Goal: Information Seeking & Learning: Learn about a topic

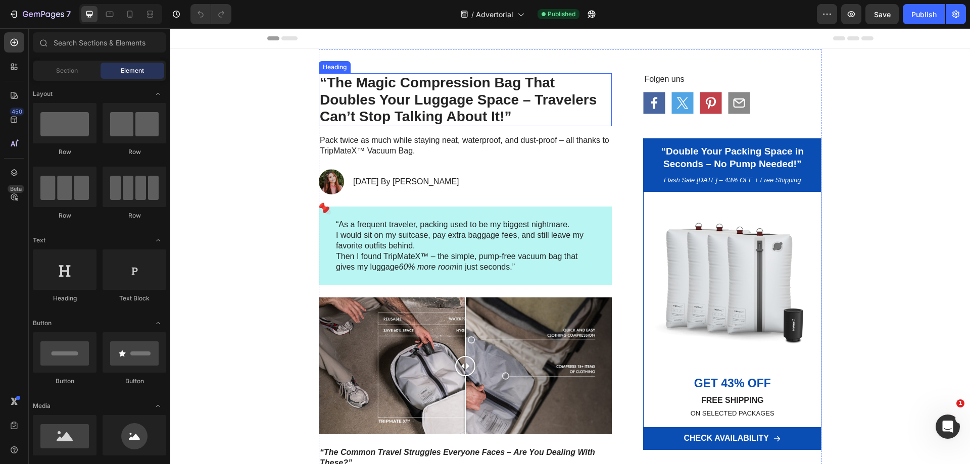
click at [439, 112] on h1 "“The Magic Compression Bag That Doubles Your Luggage Space – Travelers Can’t St…" at bounding box center [465, 99] width 293 height 53
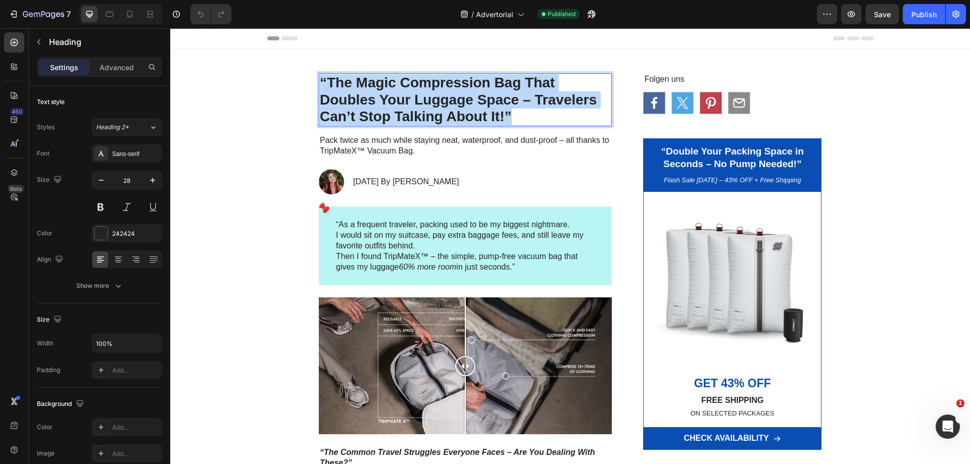
click at [439, 112] on p "“The Magic Compression Bag That Doubles Your Luggage Space – Travelers Can’t St…" at bounding box center [465, 99] width 291 height 51
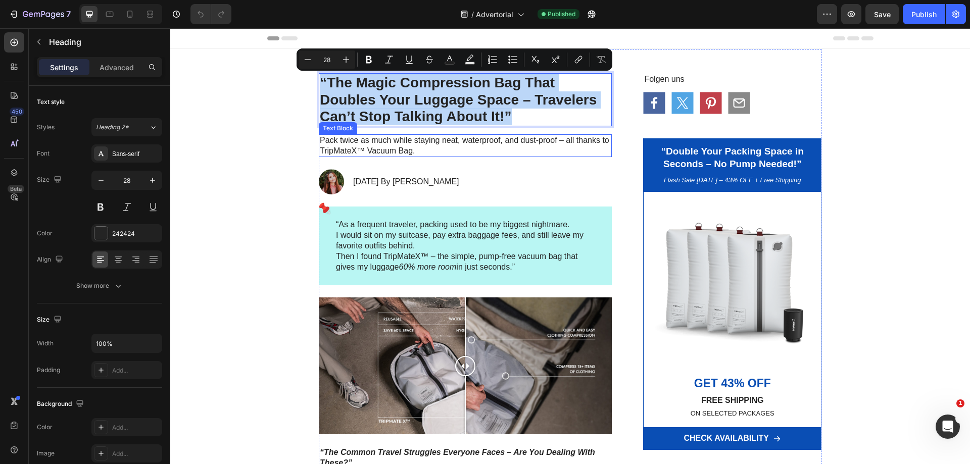
click at [385, 149] on p "Pack twice as much while staying neat, waterproof, and dust-proof – all thanks …" at bounding box center [465, 145] width 291 height 21
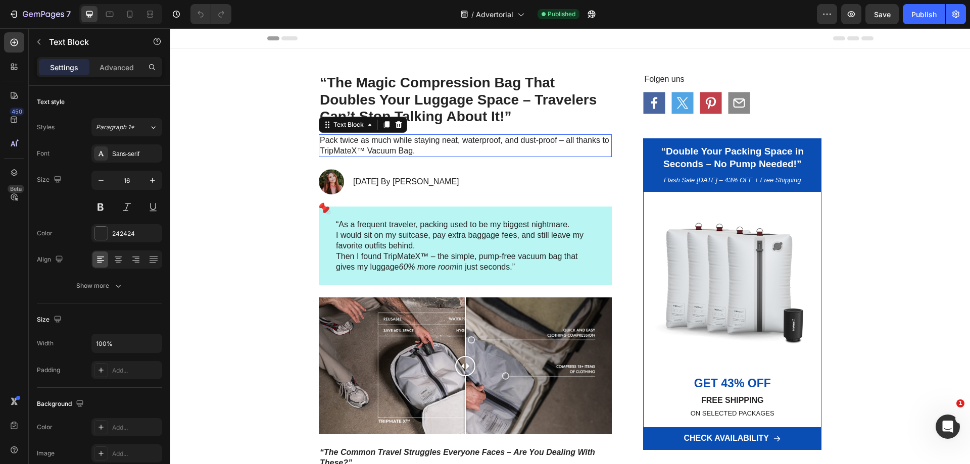
click at [385, 149] on p "Pack twice as much while staying neat, waterproof, and dust-proof – all thanks …" at bounding box center [465, 145] width 291 height 21
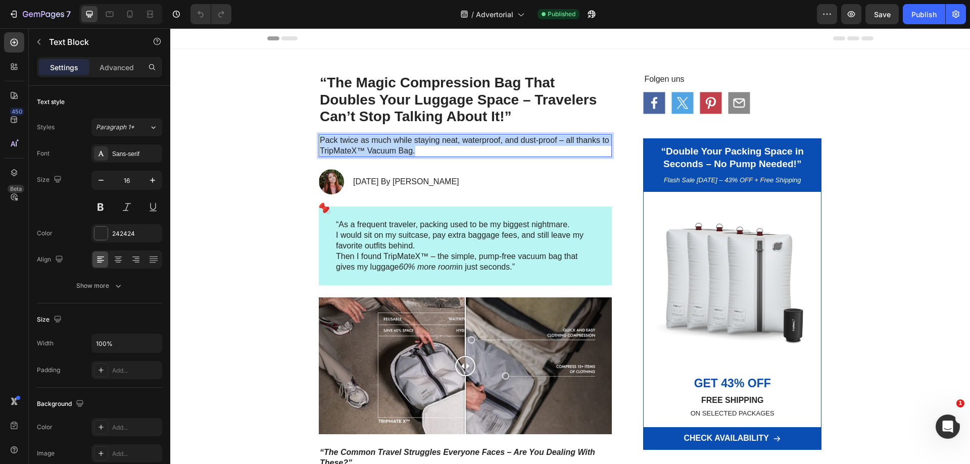
click at [385, 149] on p "Pack twice as much while staying neat, waterproof, and dust-proof – all thanks …" at bounding box center [465, 145] width 291 height 21
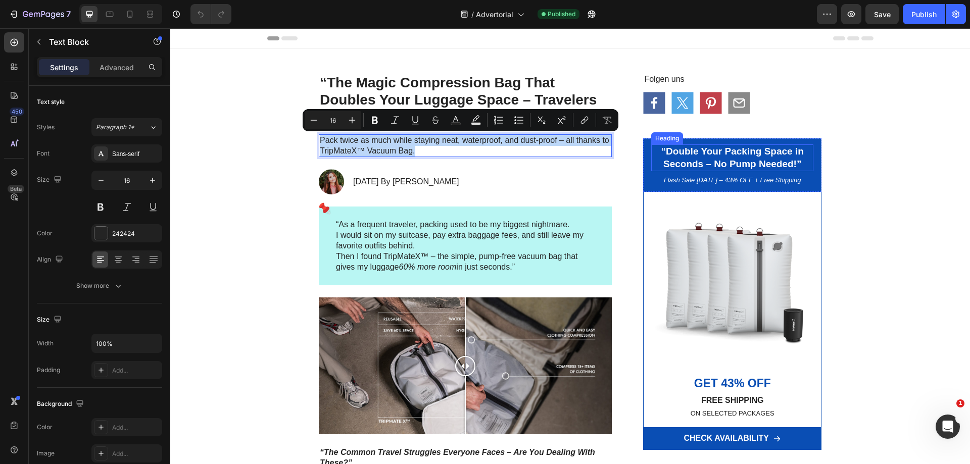
click at [733, 158] on h2 "“Double Your Packing Space in Seconds – No Pump Needed!”" at bounding box center [732, 157] width 162 height 27
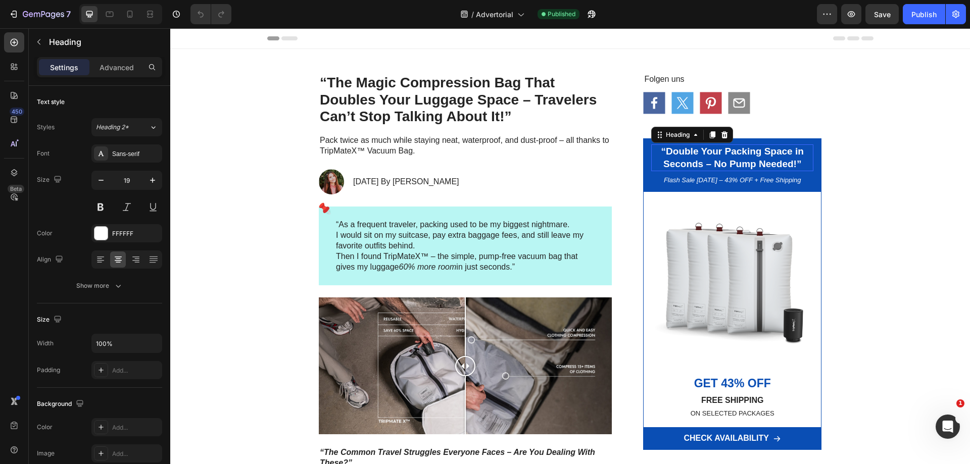
click at [733, 158] on h2 "“Double Your Packing Space in Seconds – No Pump Needed!”" at bounding box center [732, 157] width 162 height 27
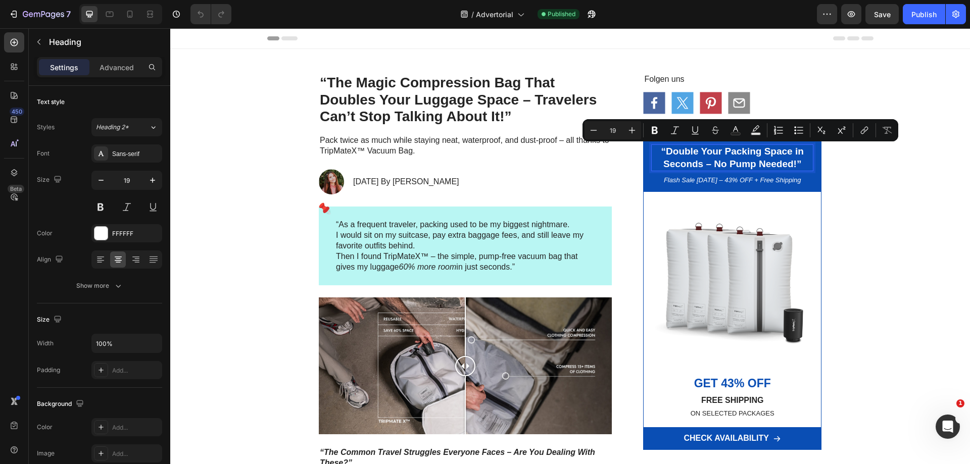
click at [742, 164] on p "“Double Your Packing Space in Seconds – No Pump Needed!”" at bounding box center [732, 157] width 160 height 25
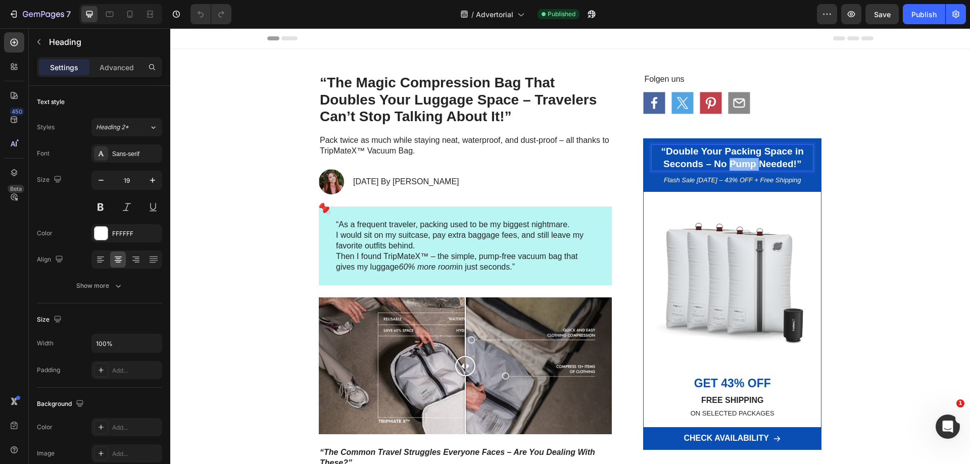
click at [742, 164] on p "“Double Your Packing Space in Seconds – No Pump Needed!”" at bounding box center [732, 157] width 160 height 25
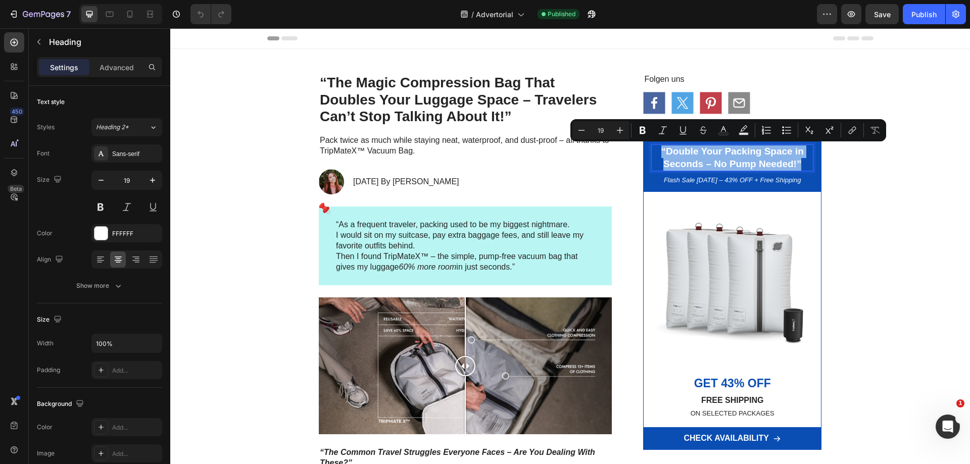
copy p "“Double Your Packing Space in Seconds – No Pump Needed!”"
click at [734, 178] on icon "Flash Sale [DATE] – 43% OFF + Free Shipping" at bounding box center [732, 180] width 137 height 8
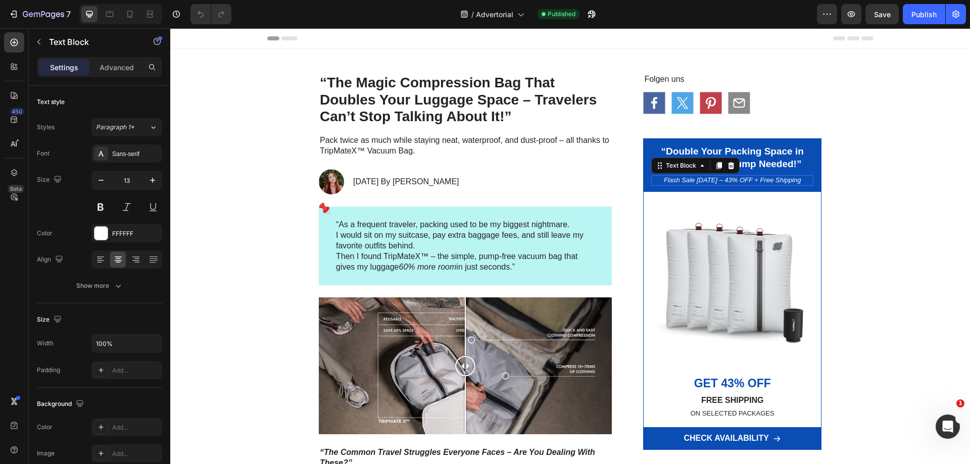
click at [734, 178] on icon "Flash Sale [DATE] – 43% OFF + Free Shipping" at bounding box center [732, 180] width 137 height 8
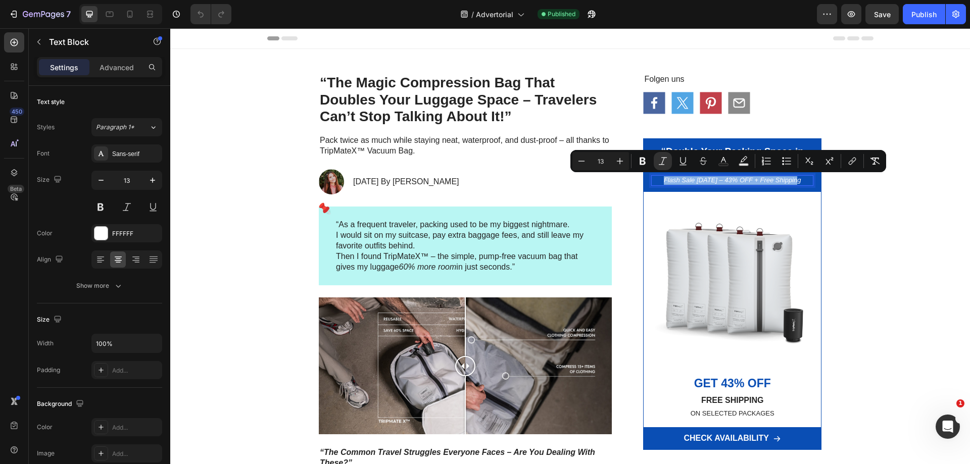
copy icon "Flash Sale [DATE] – 43% OFF + Free Shipping"
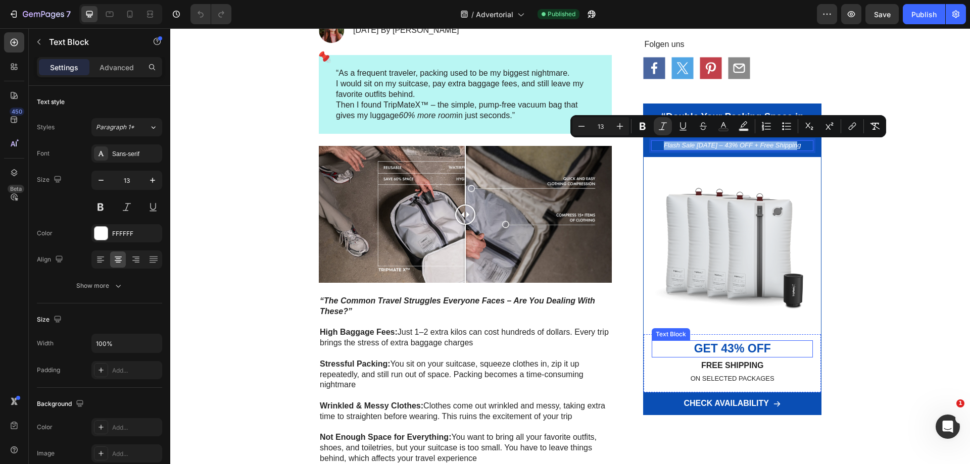
click at [732, 345] on p "GET 43% OFF" at bounding box center [732, 348] width 159 height 15
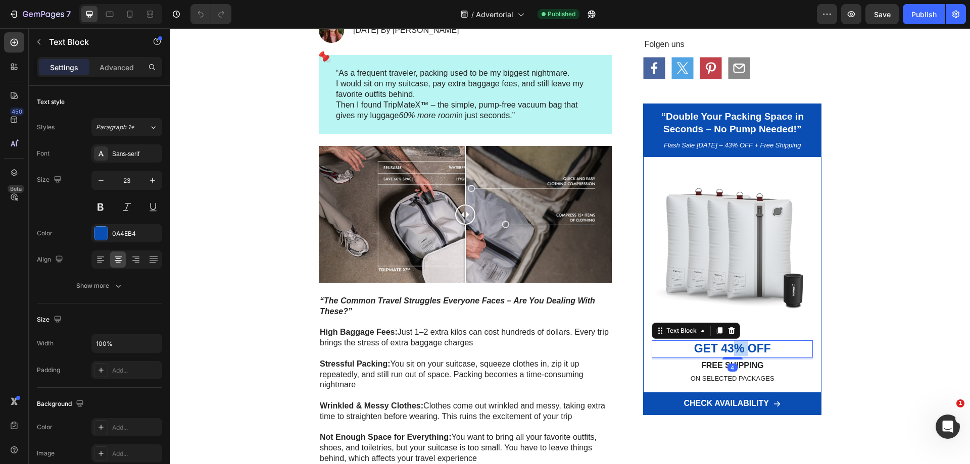
click at [732, 345] on p "GET 43% OFF" at bounding box center [732, 348] width 159 height 15
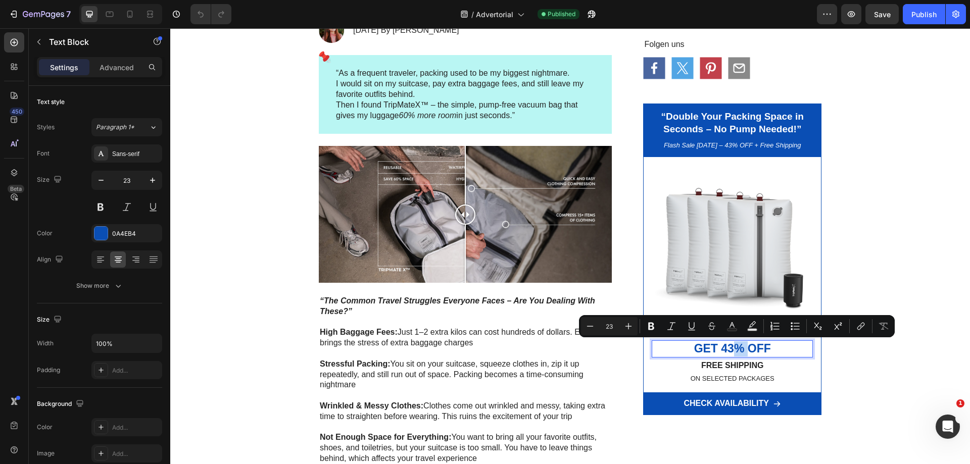
click at [732, 345] on p "GET 43% OFF" at bounding box center [732, 348] width 159 height 15
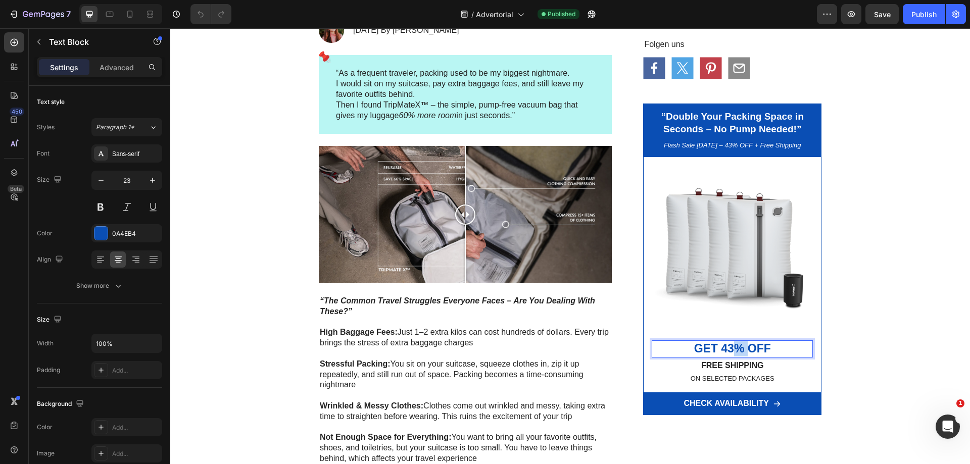
click at [732, 345] on p "GET 43% OFF" at bounding box center [732, 348] width 159 height 15
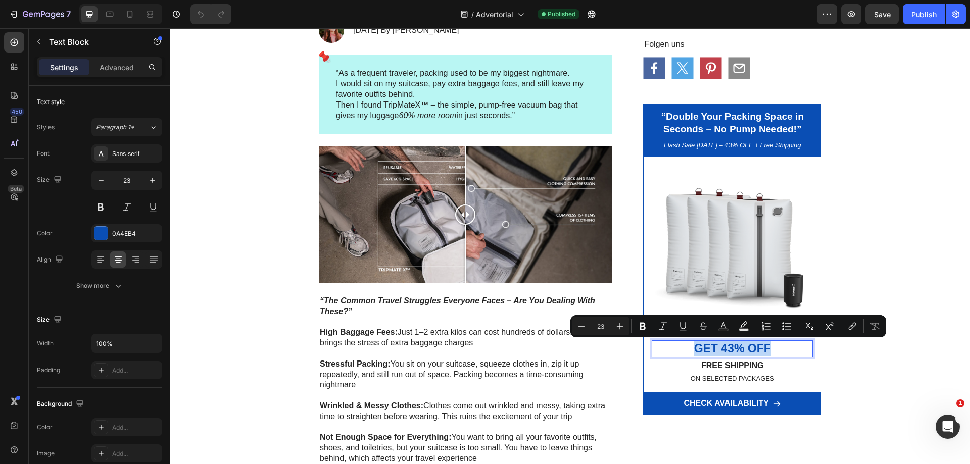
copy p "GET 43% OFF"
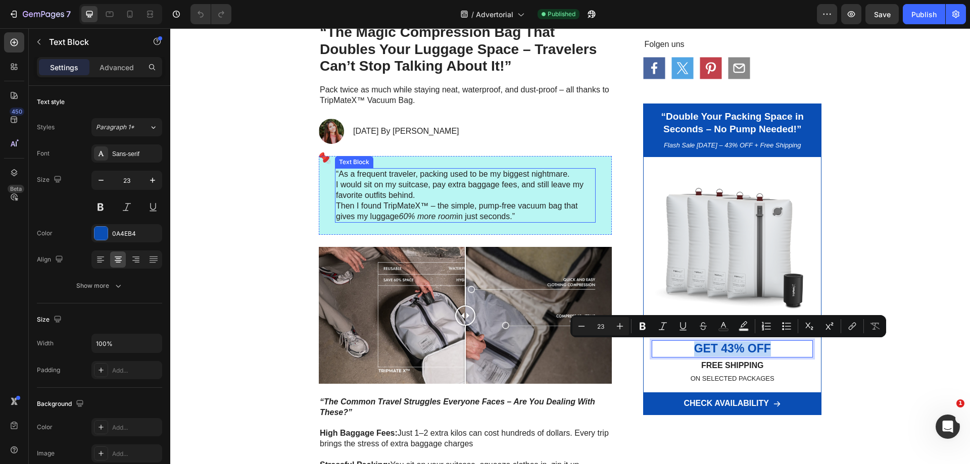
click at [414, 196] on p "“As a frequent traveler, packing used to be my biggest nightmare. I would sit o…" at bounding box center [465, 195] width 259 height 53
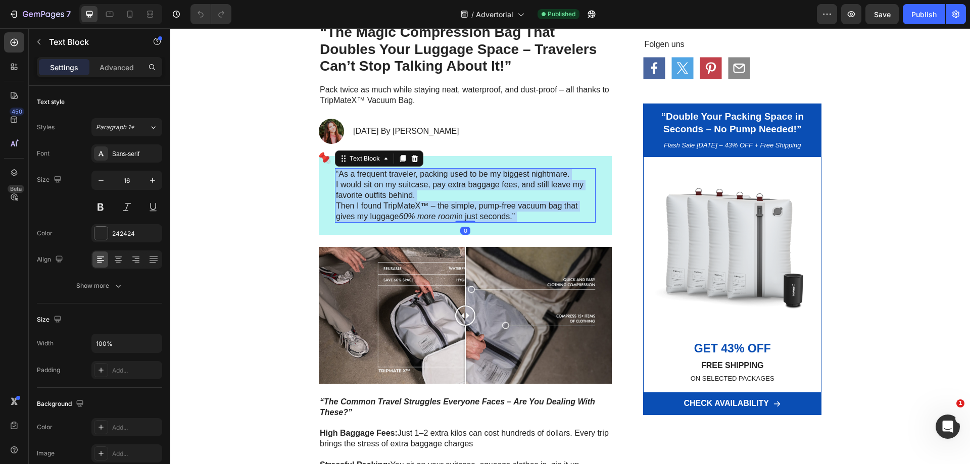
click at [414, 196] on p "“As a frequent traveler, packing used to be my biggest nightmare. I would sit o…" at bounding box center [465, 195] width 259 height 53
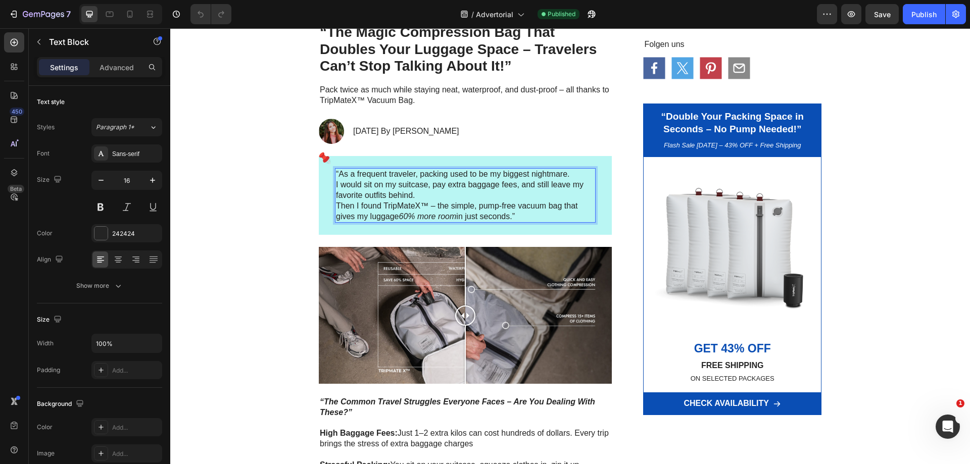
click at [387, 191] on p "“As a frequent traveler, packing used to be my biggest nightmare. I would sit o…" at bounding box center [465, 195] width 259 height 53
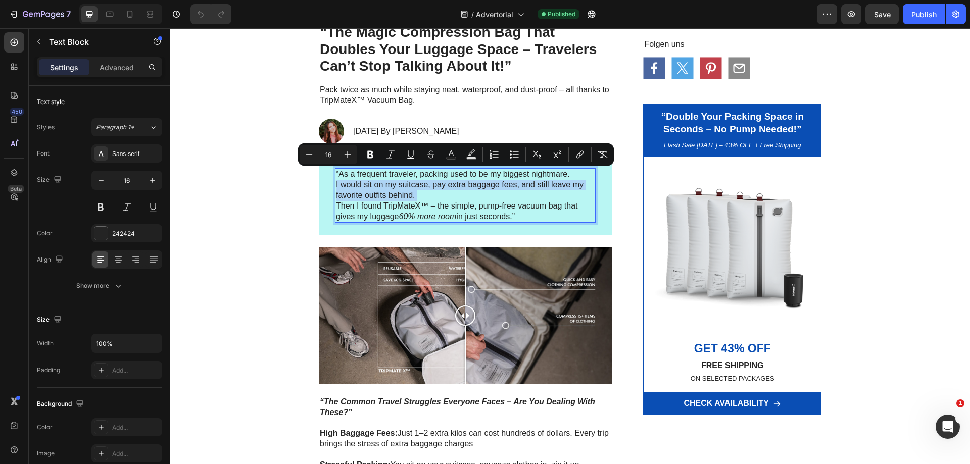
copy p "“As a frequent traveler, packing used to be my biggest nightmare. I would sit o…"
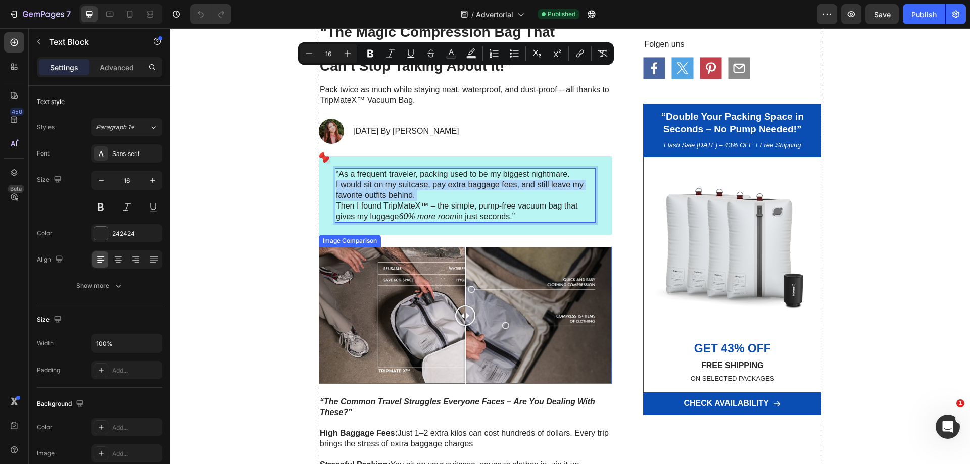
scroll to position [152, 0]
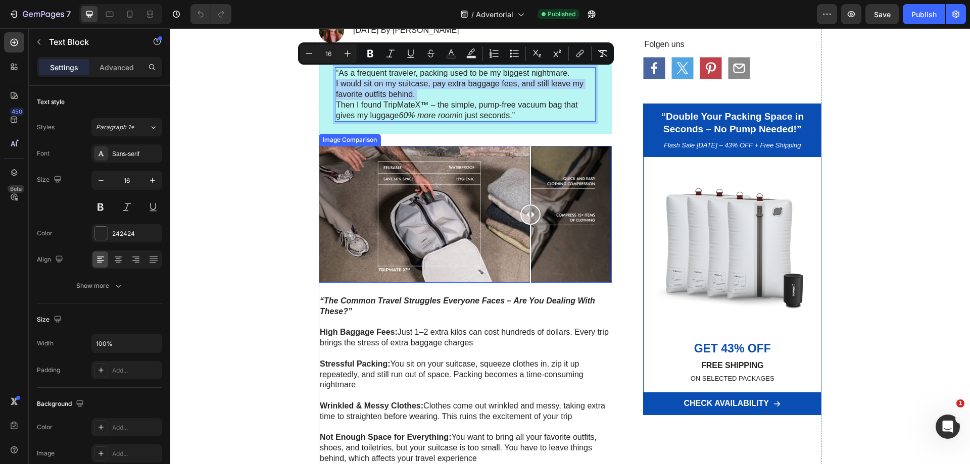
click at [526, 223] on div at bounding box center [465, 214] width 293 height 137
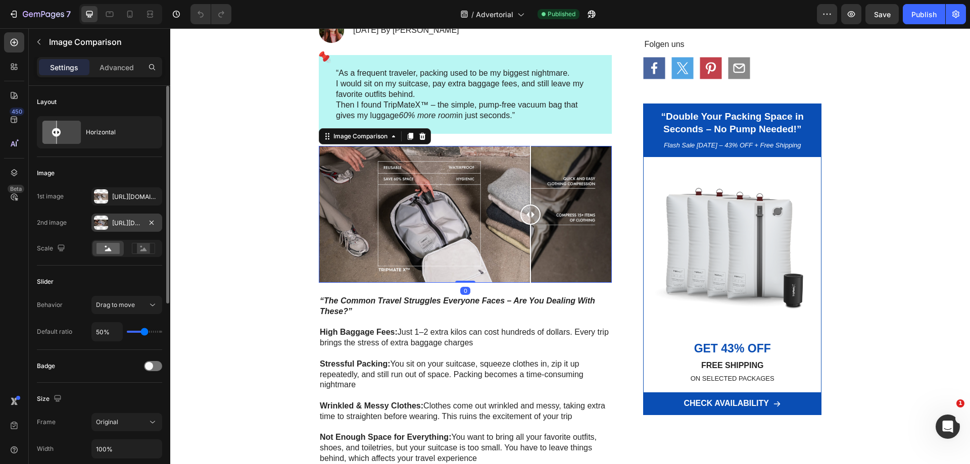
click at [123, 221] on div "[URL][DOMAIN_NAME]" at bounding box center [126, 223] width 29 height 9
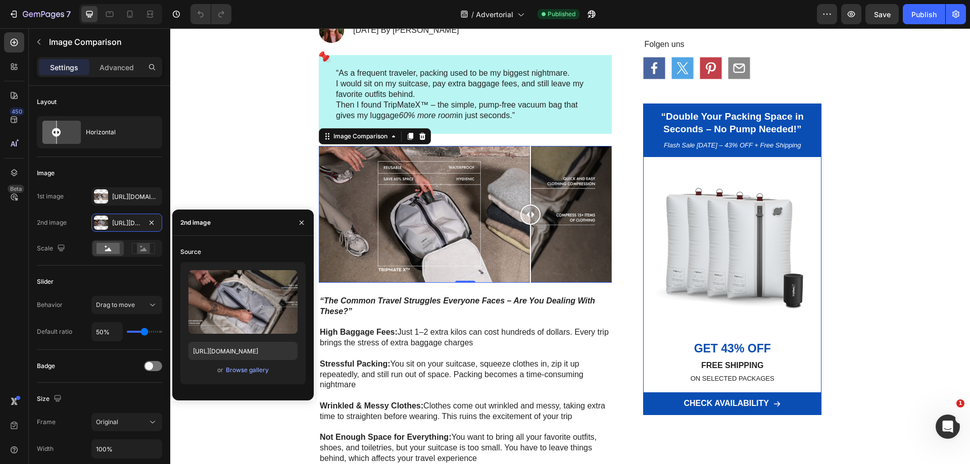
scroll to position [303, 0]
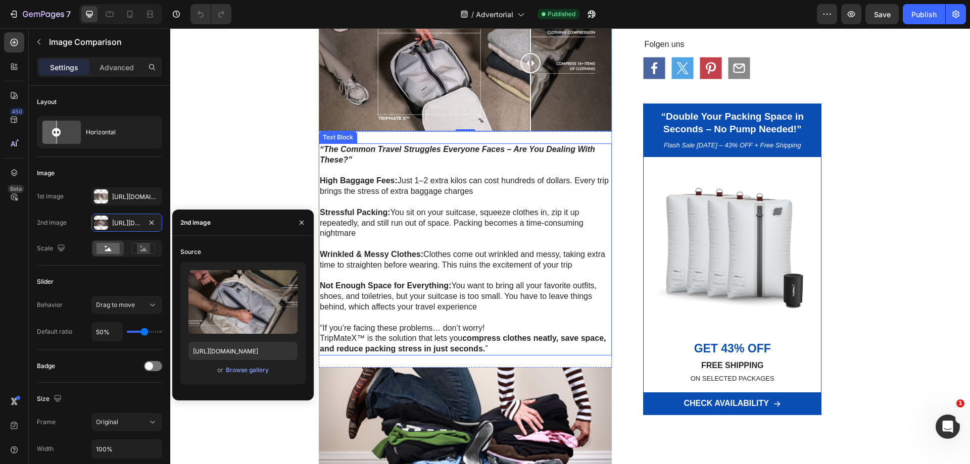
click at [470, 218] on p "Stressful Packing: You sit on your suitcase, squeeze clothes in, zip it up repe…" at bounding box center [465, 223] width 291 height 31
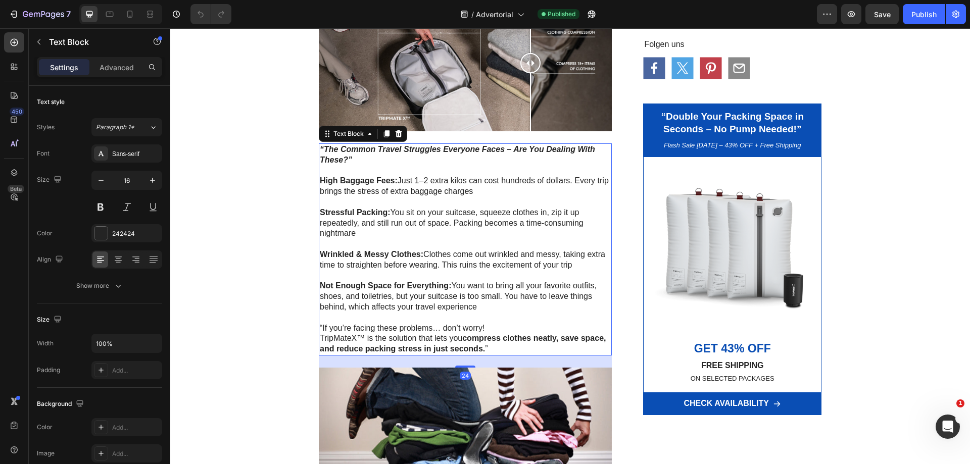
click at [470, 218] on p "Stressful Packing: You sit on your suitcase, squeeze clothes in, zip it up repe…" at bounding box center [465, 223] width 291 height 31
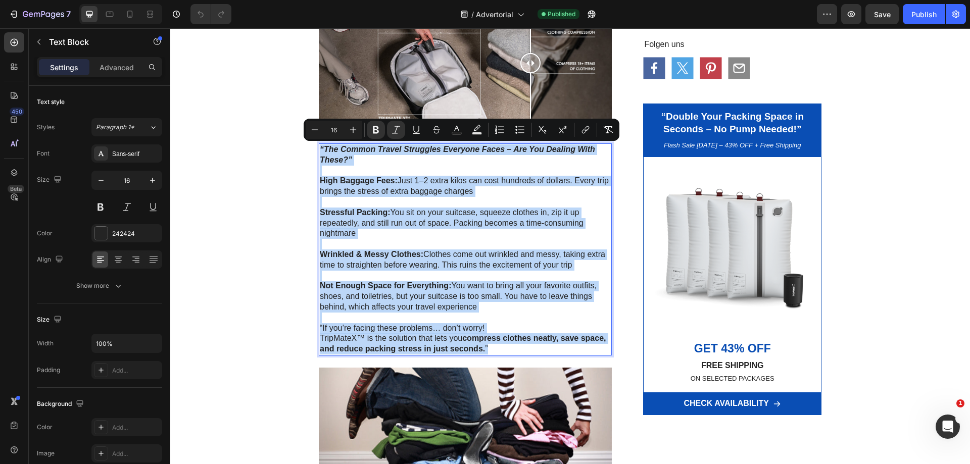
copy div "“The Common Travel Struggles Everyone Faces – Are You Dealing With These?” High…"
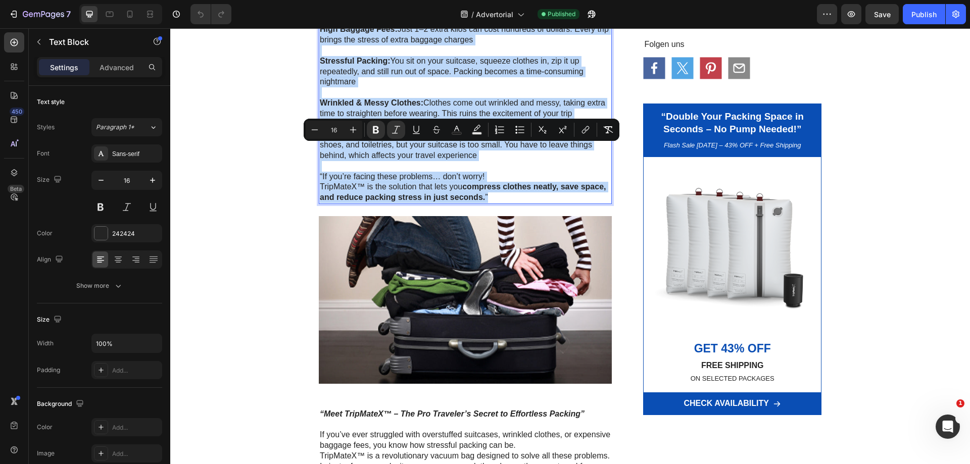
scroll to position [505, 0]
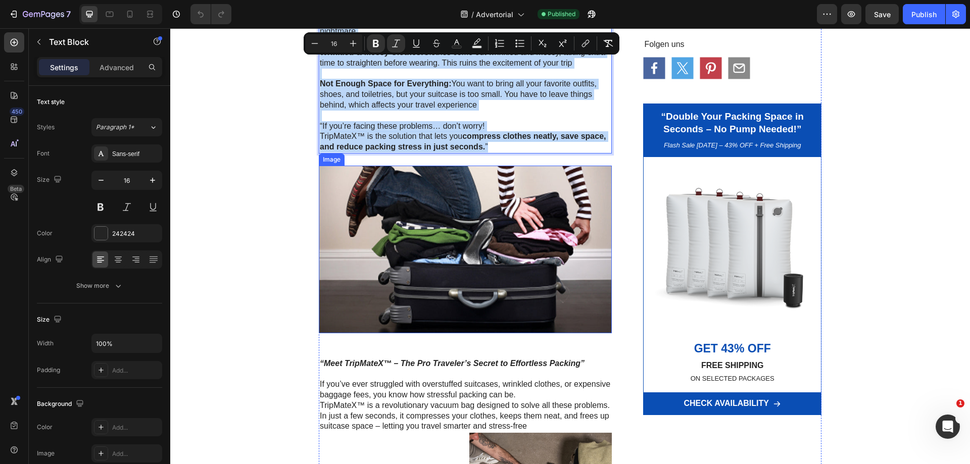
click at [454, 217] on img at bounding box center [465, 250] width 293 height 168
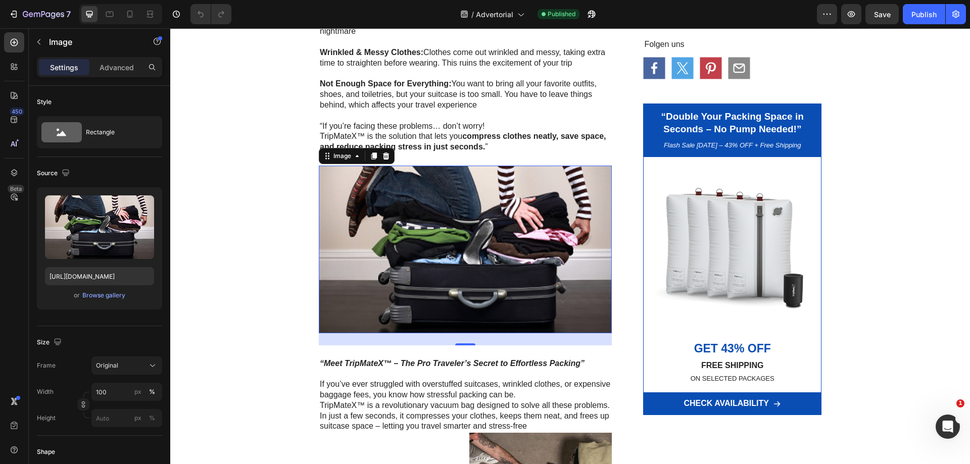
scroll to position [657, 0]
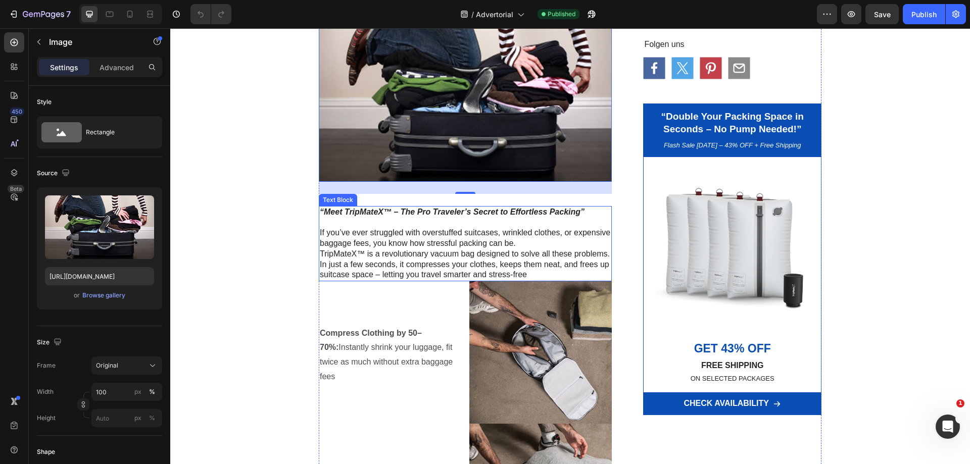
click at [432, 214] on strong "“Meet TripMateX™ – The Pro Traveler’s Secret to Effortless Packing”" at bounding box center [452, 212] width 265 height 9
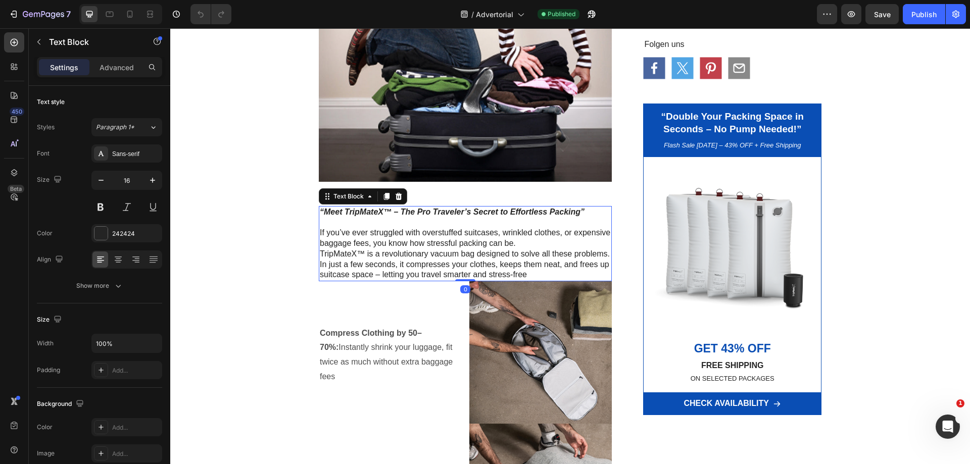
click at [434, 219] on p at bounding box center [465, 222] width 291 height 11
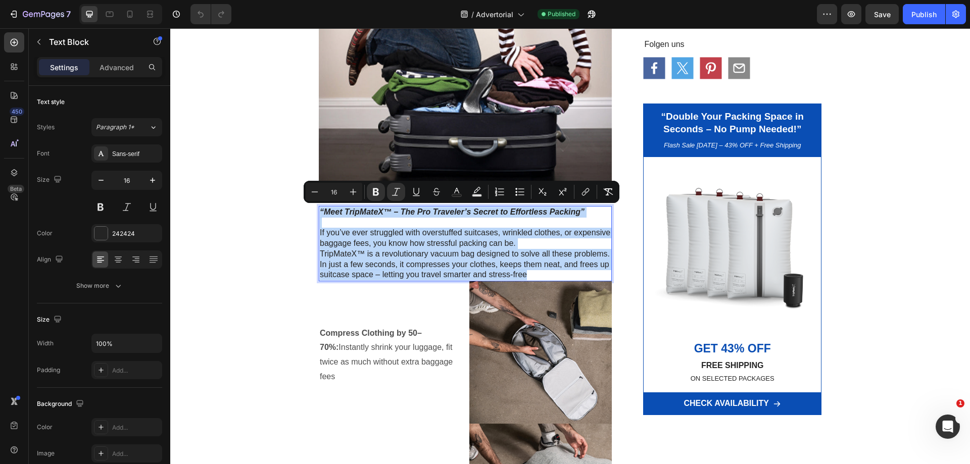
copy div "“Meet TripMateX™ – The Pro Traveler’s Secret to Effortless Packing” If you’ve e…"
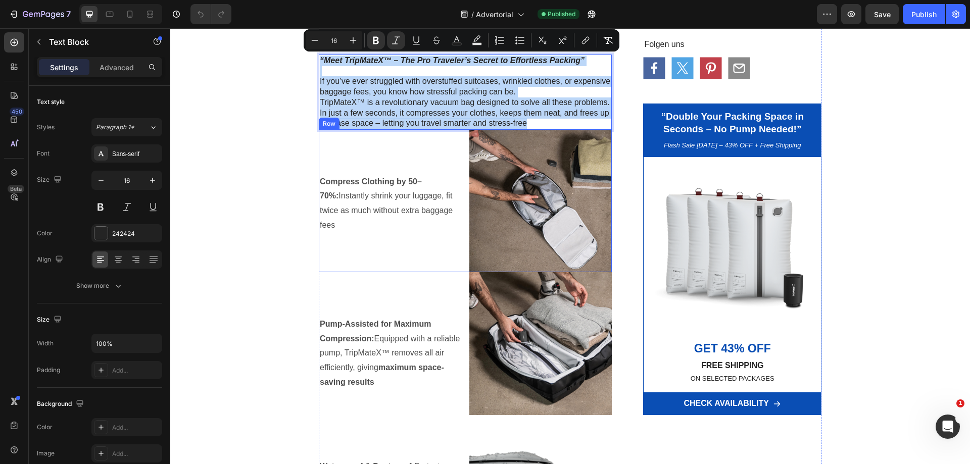
click at [447, 246] on div "Compress Clothing by 50–70%: Instantly shrink your luggage, fit twice as much w…" at bounding box center [390, 201] width 142 height 142
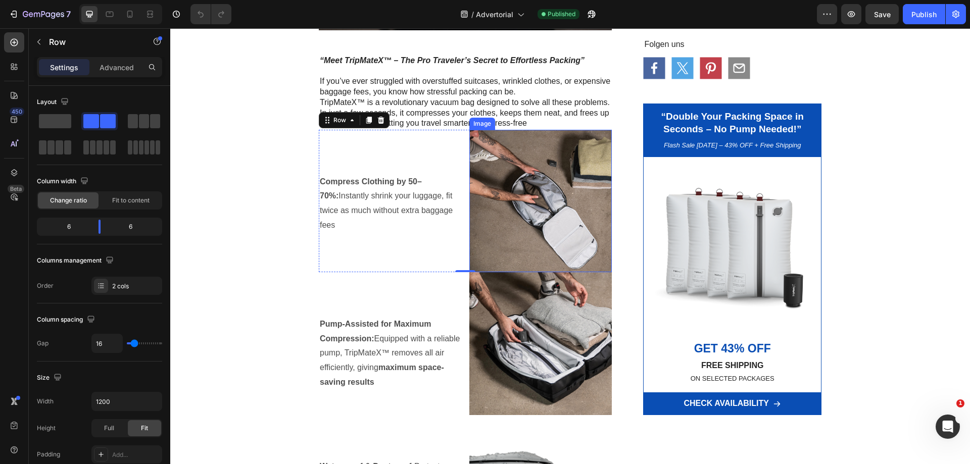
click at [419, 198] on p "Compress Clothing by 50–70%: Instantly shrink your luggage, fit twice as much w…" at bounding box center [390, 204] width 140 height 58
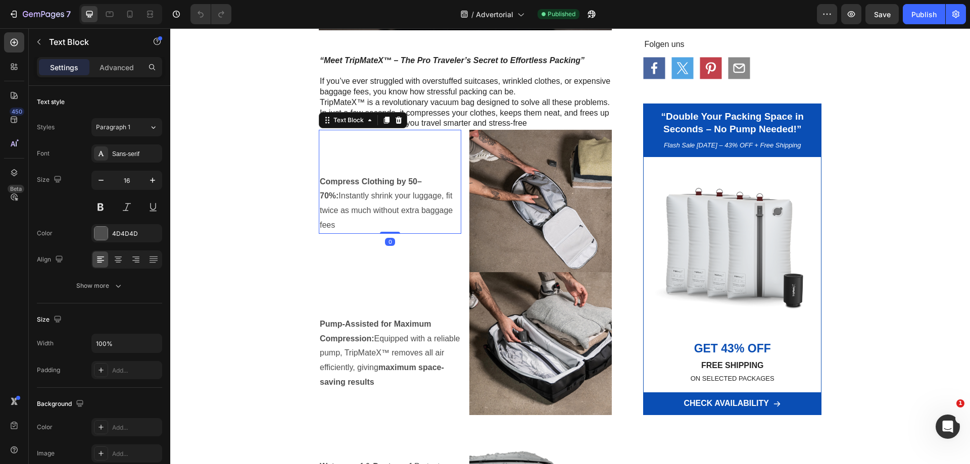
click at [419, 198] on p "Compress Clothing by 50–70%: Instantly shrink your luggage, fit twice as much w…" at bounding box center [390, 204] width 140 height 58
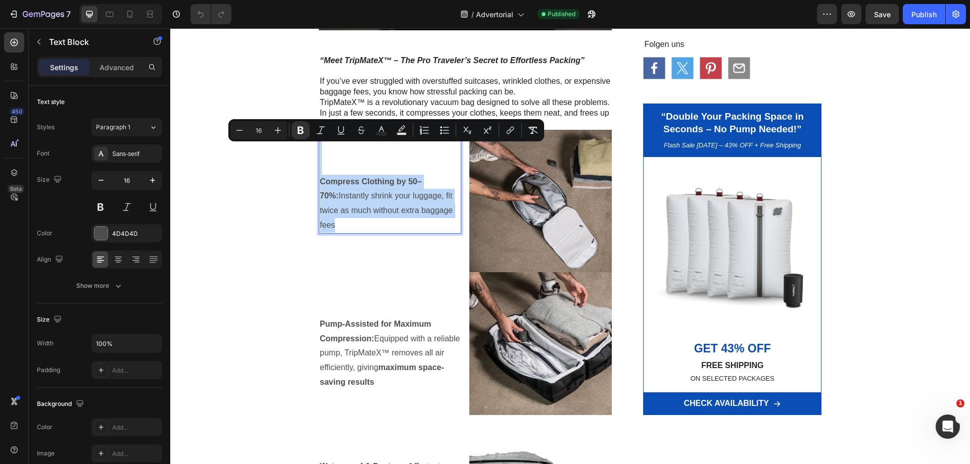
copy div "Compress Clothing by 50–70%: Instantly shrink your luggage, fit twice as much w…"
